Goal: Task Accomplishment & Management: Complete application form

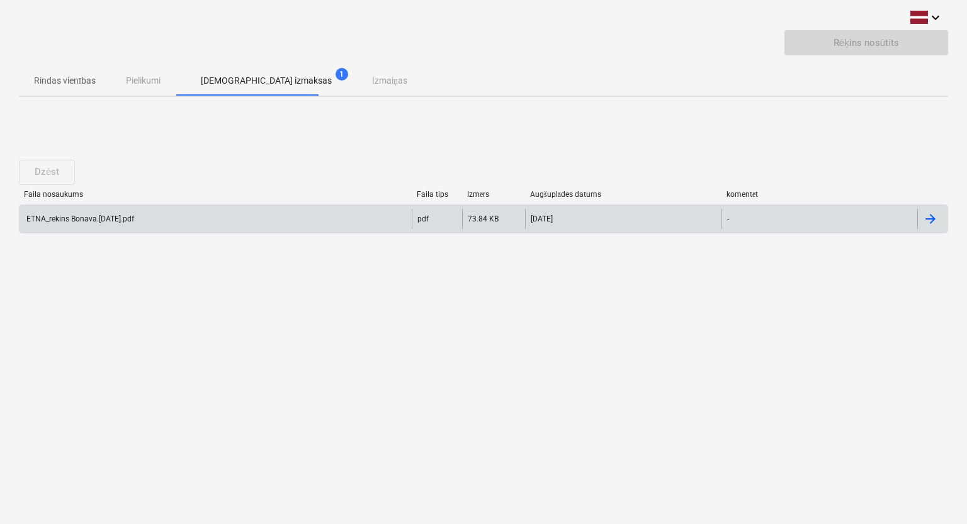
drag, startPoint x: 0, startPoint y: 0, endPoint x: 924, endPoint y: 215, distance: 948.3
click at [924, 215] on div at bounding box center [930, 219] width 15 height 15
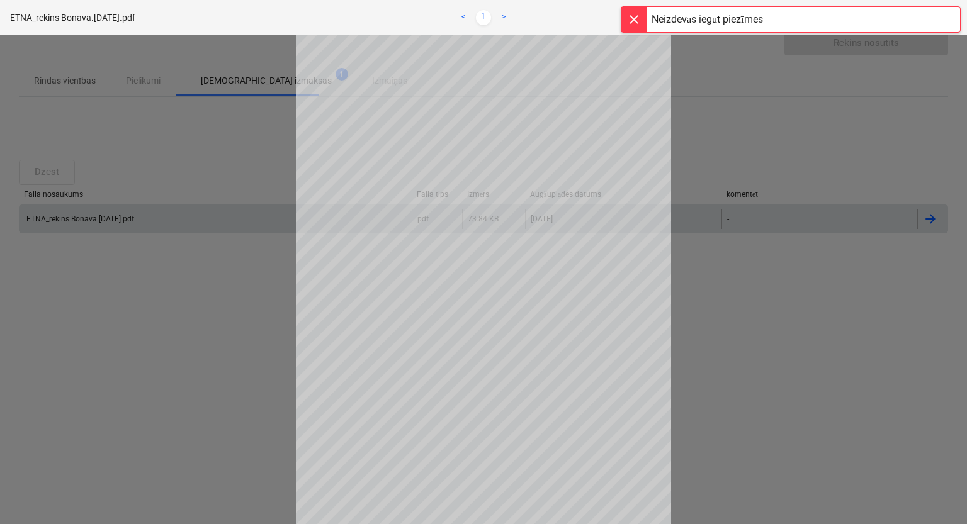
click at [635, 25] on div at bounding box center [633, 19] width 25 height 25
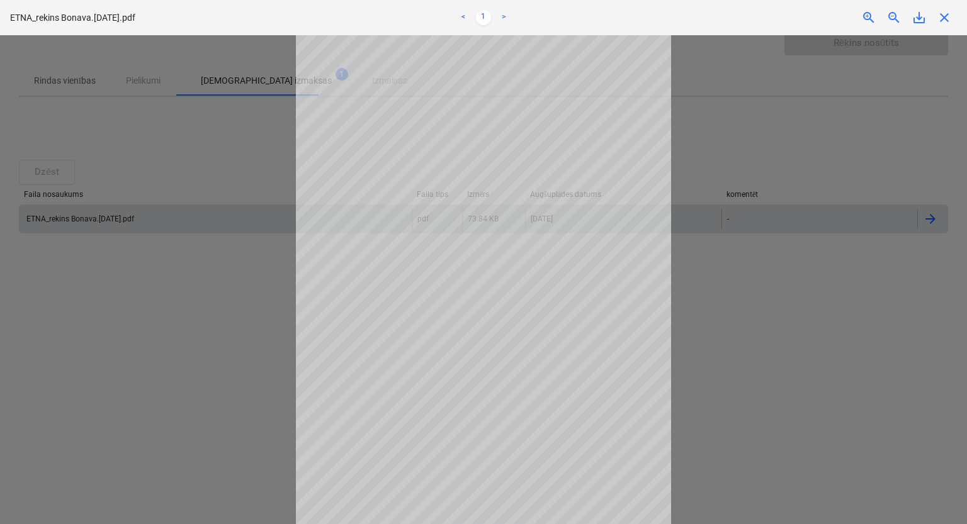
click at [215, 196] on div at bounding box center [483, 279] width 967 height 489
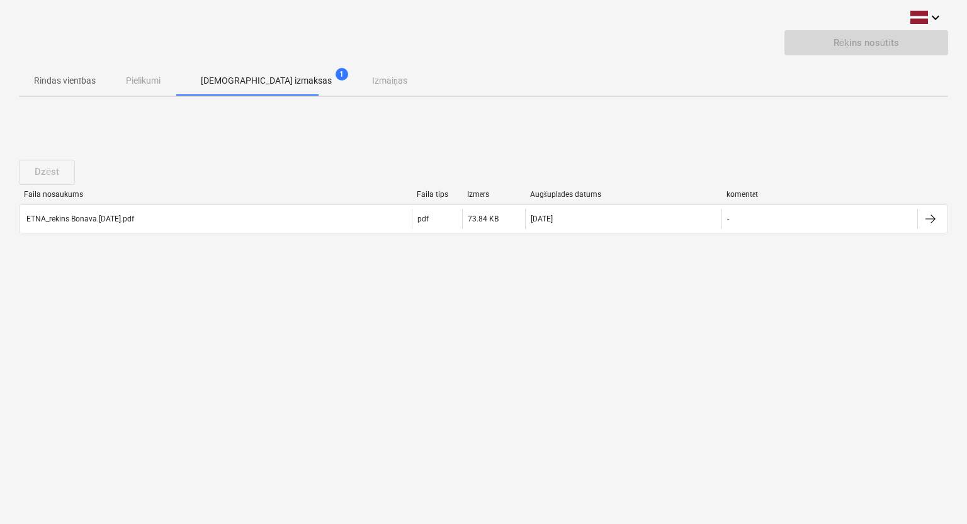
click at [75, 81] on p "Rindas vienības" at bounding box center [65, 80] width 62 height 13
